Goal: Task Accomplishment & Management: Manage account settings

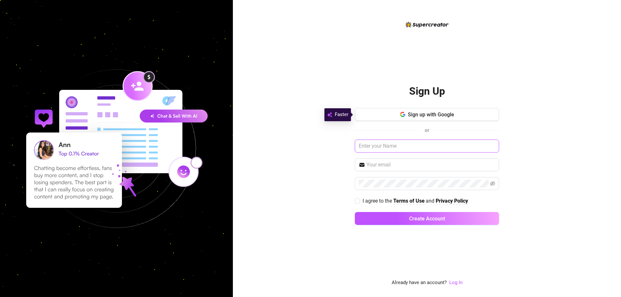
click at [203, 146] on input "text" at bounding box center [427, 146] width 144 height 13
click at [203, 286] on link "Log In" at bounding box center [455, 283] width 13 height 8
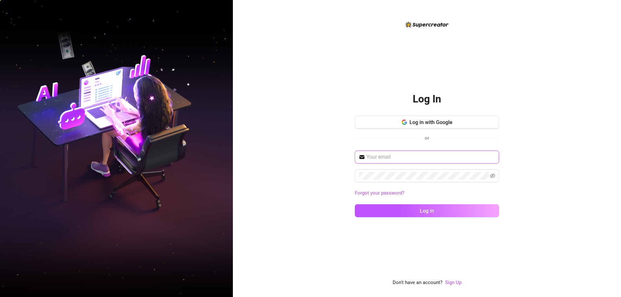
click at [203, 158] on input "text" at bounding box center [431, 157] width 129 height 8
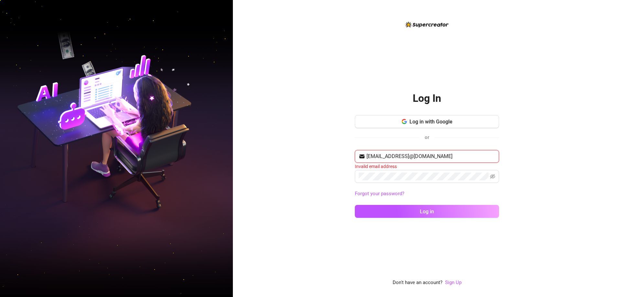
drag, startPoint x: 425, startPoint y: 156, endPoint x: 219, endPoint y: 159, distance: 206.1
click at [203, 159] on div "Log In Log in with Google or sytrixia.1213@gmail.comrenzvisita24@gmail.com Inva…" at bounding box center [310, 148] width 621 height 297
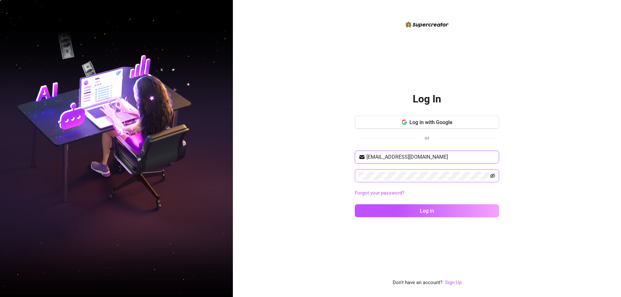
click at [203, 178] on icon "eye-invisible" at bounding box center [492, 175] width 5 height 5
type input "renzvisita24@gmail.com"
click at [203, 205] on button "Log in" at bounding box center [427, 211] width 144 height 13
